Goal: Task Accomplishment & Management: Use online tool/utility

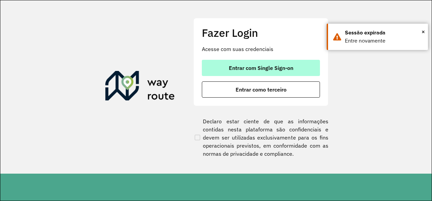
click at [257, 65] on span "Entrar com Single Sign-on" at bounding box center [261, 67] width 64 height 5
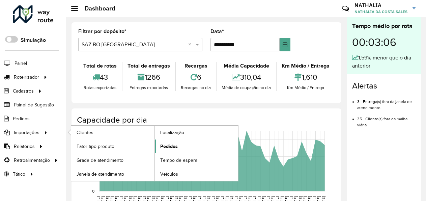
click at [172, 148] on span "Pedidos" at bounding box center [169, 146] width 18 height 7
